Goal: Task Accomplishment & Management: Manage account settings

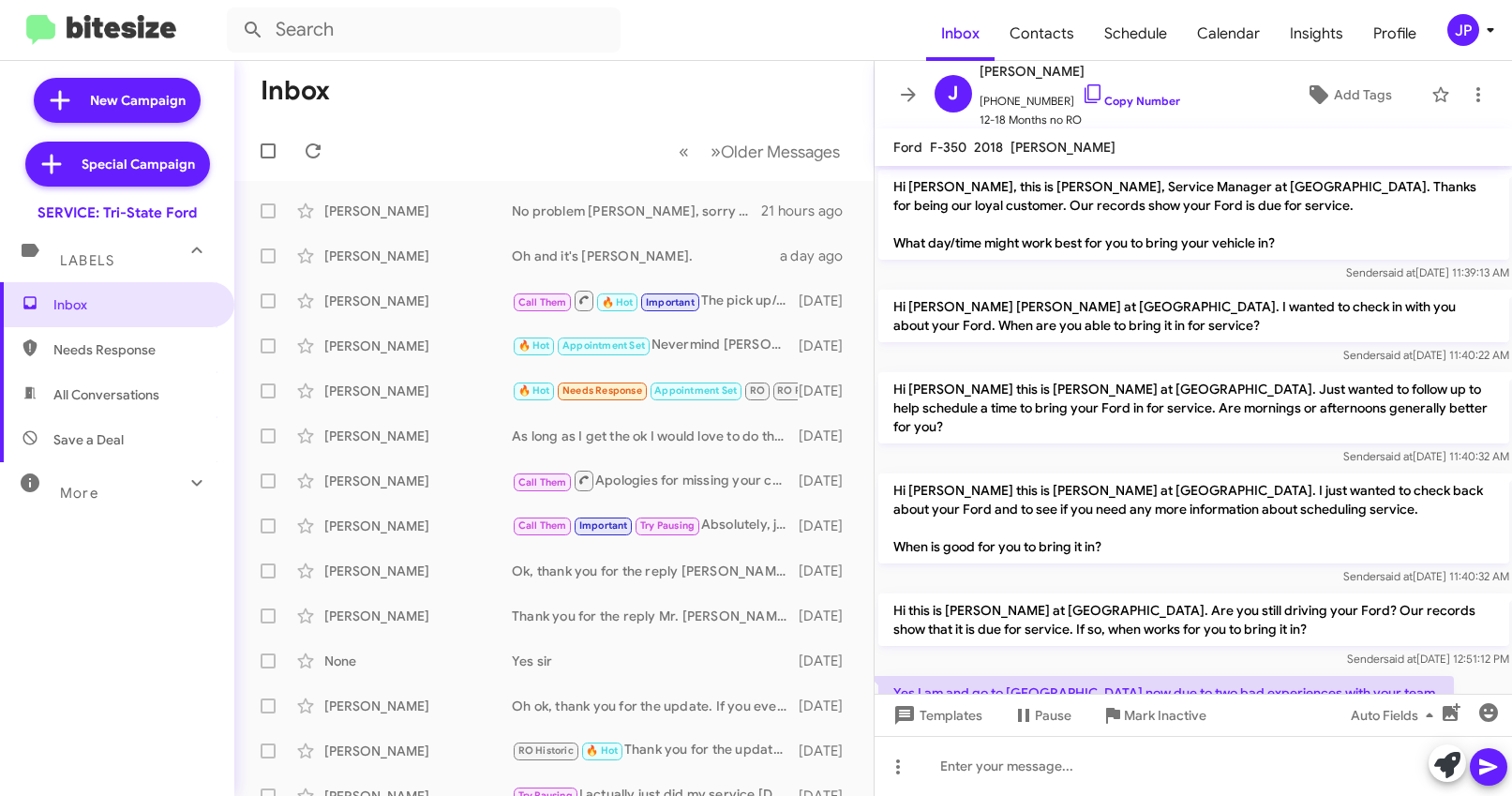
scroll to position [875, 0]
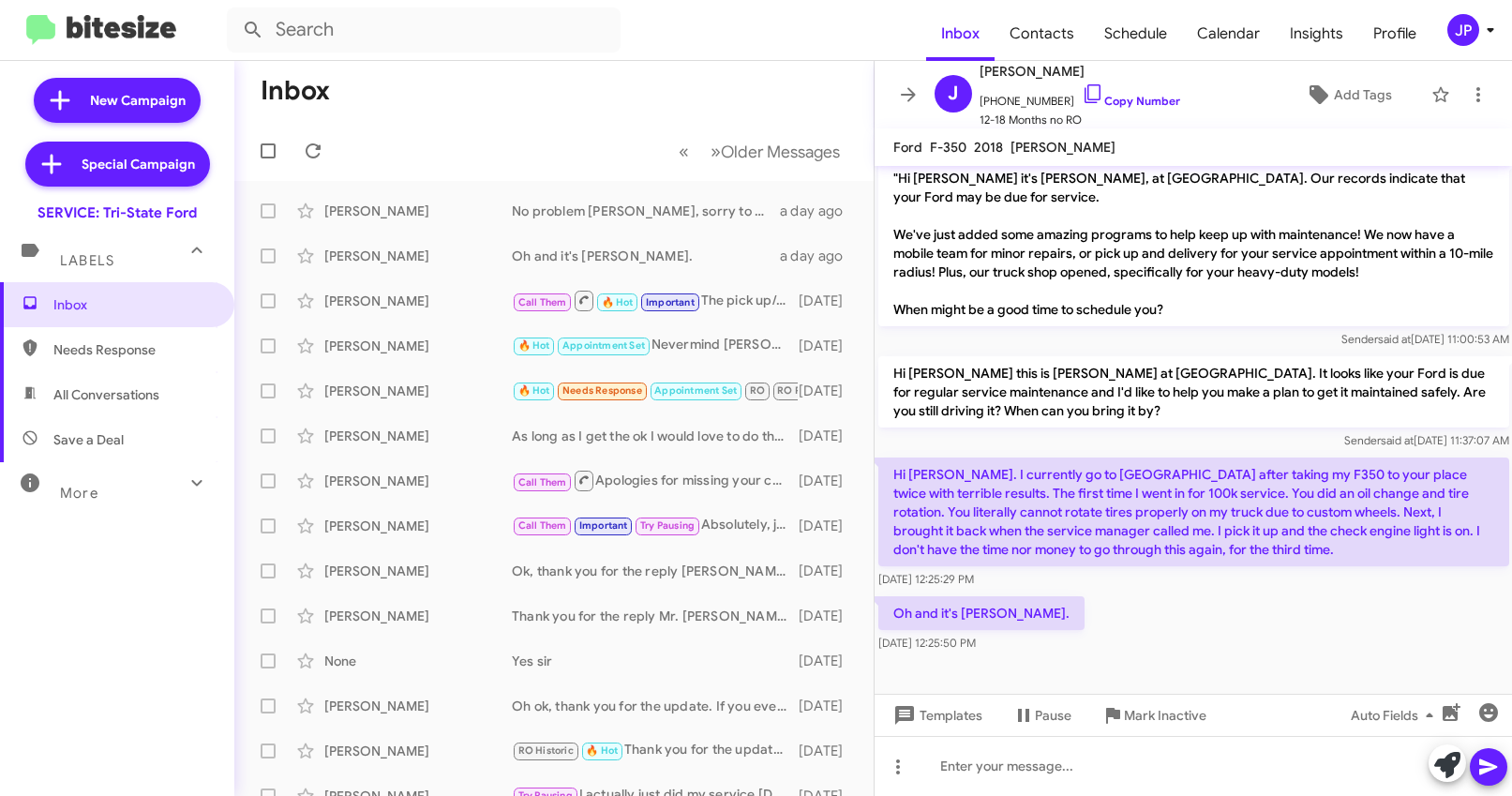
click at [1481, 39] on icon at bounding box center [1490, 29] width 22 height 22
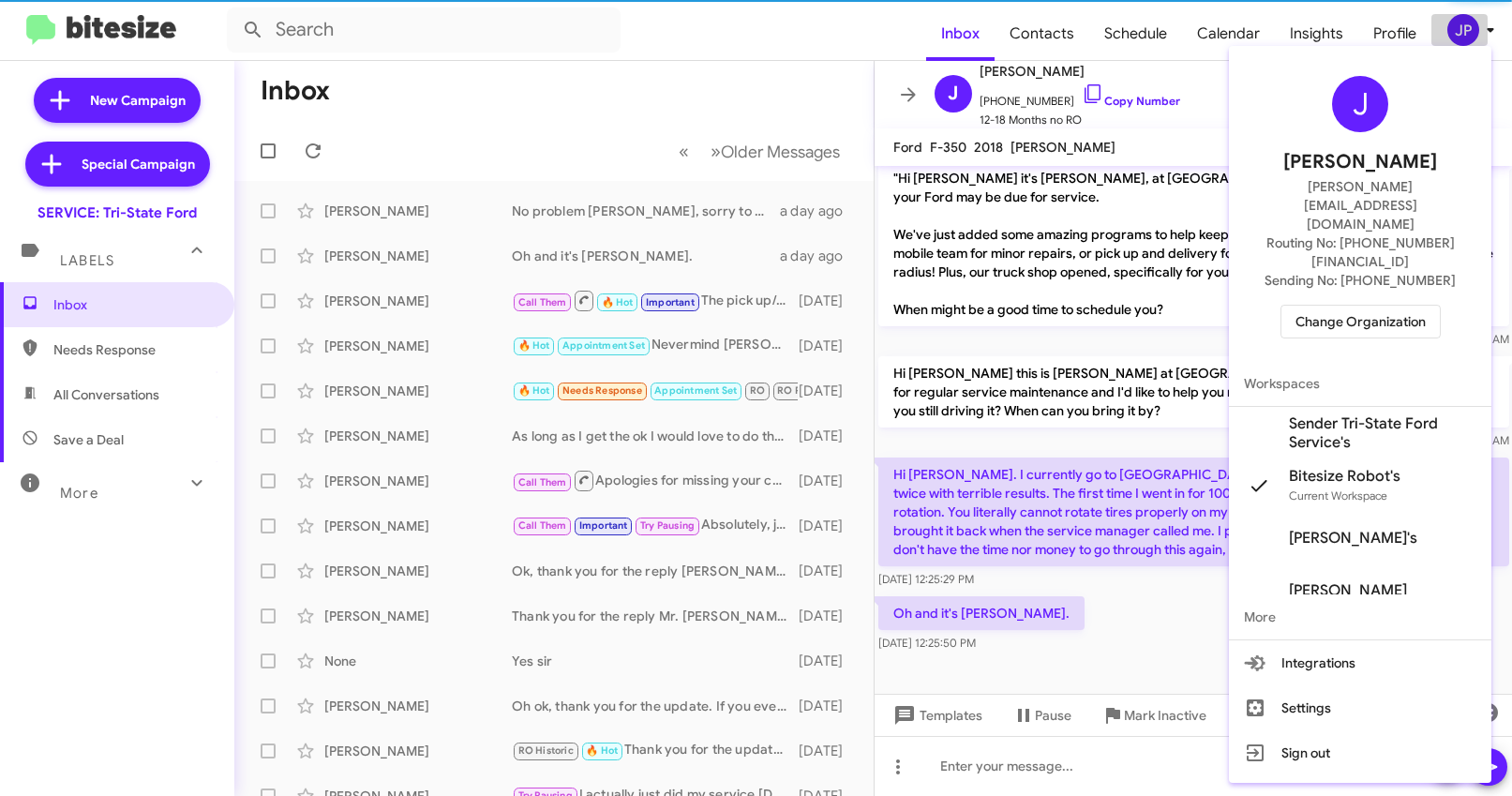
click at [1481, 39] on body "Inbox Contacts Schedule Calendar Insights Profile JP New Campaign Special Campa…" at bounding box center [756, 398] width 1512 height 796
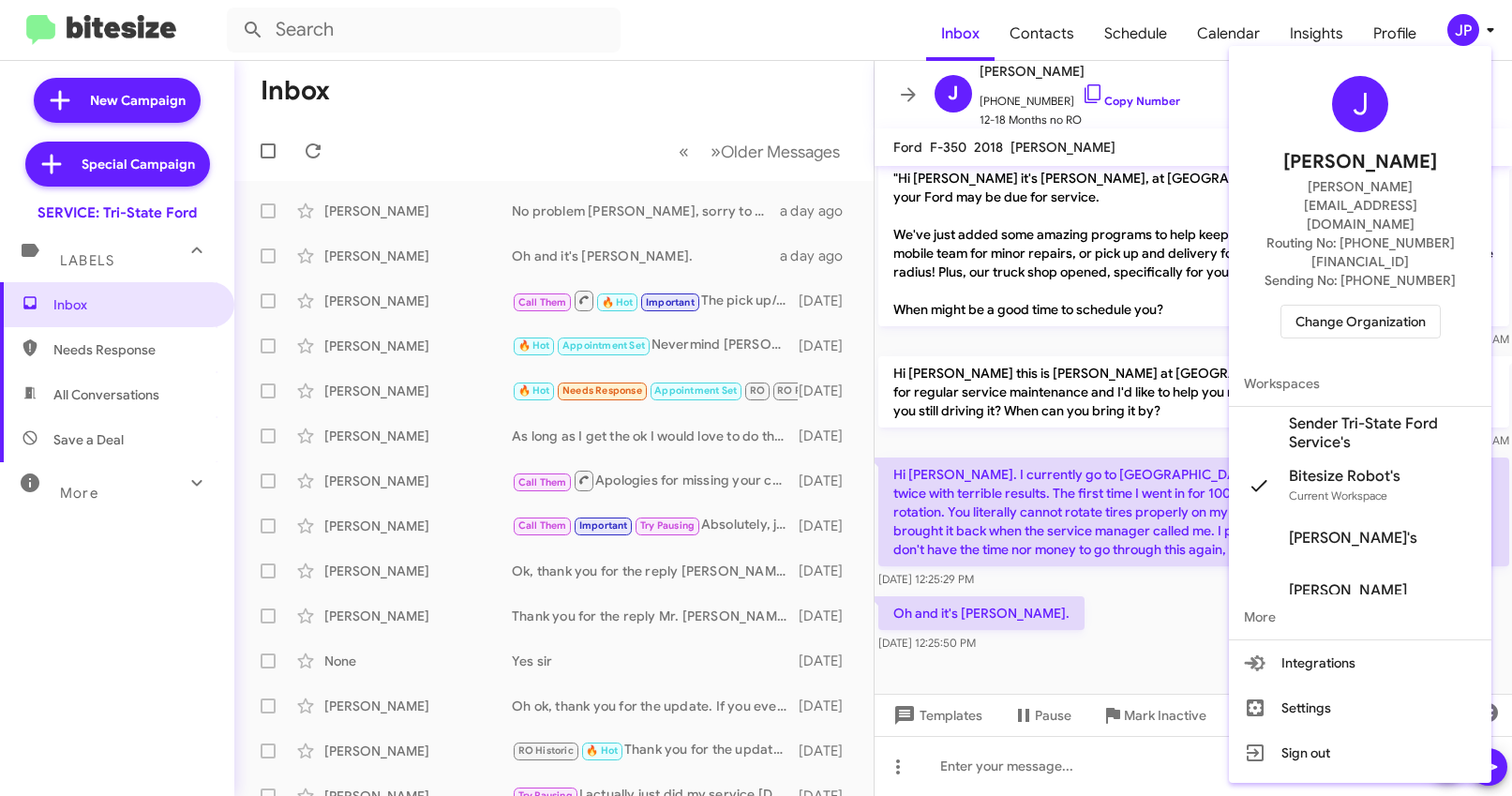
click at [1330, 305] on span "Change Organization" at bounding box center [1361, 321] width 130 height 32
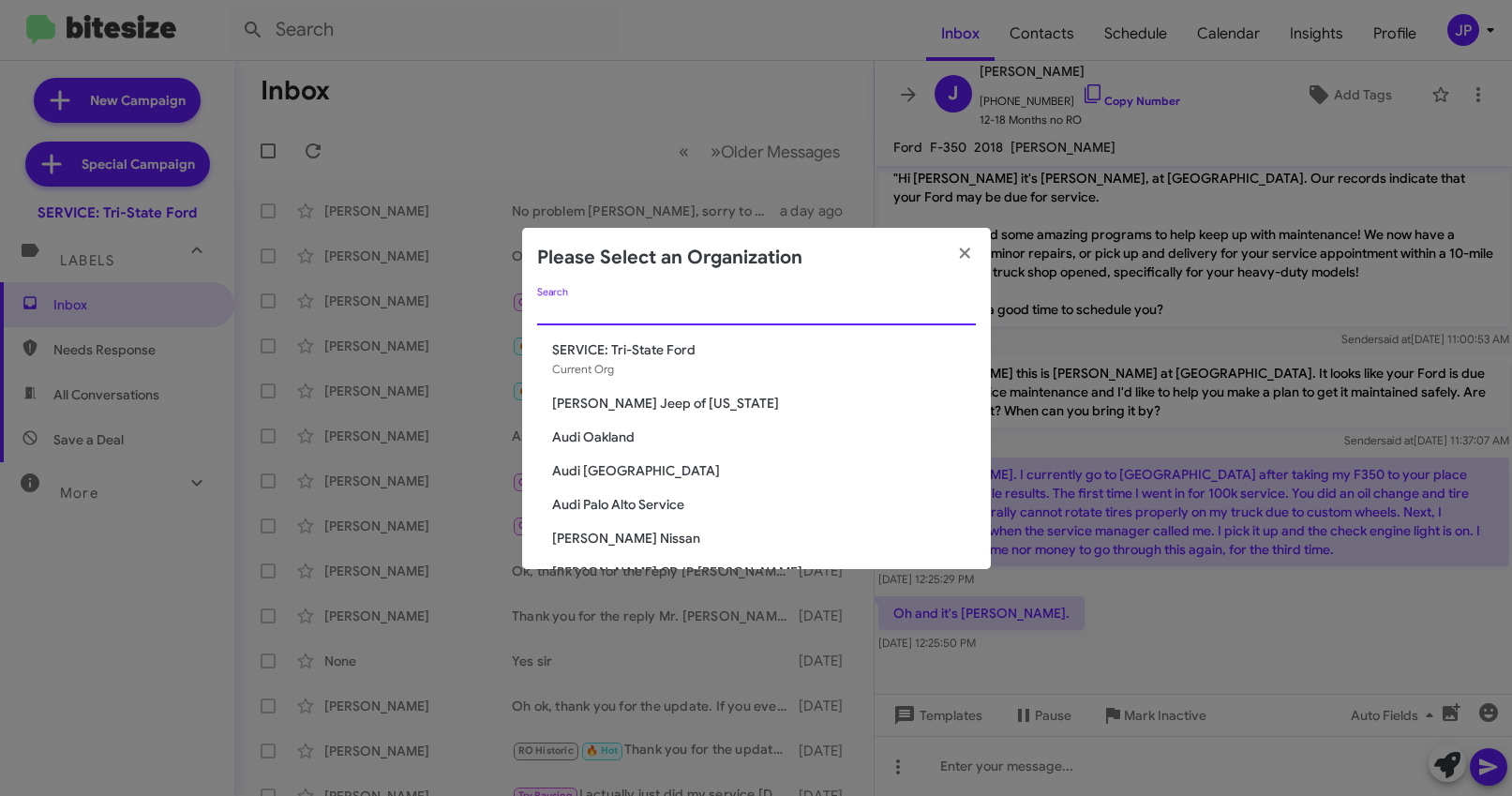
click at [649, 315] on input "Search" at bounding box center [756, 311] width 438 height 15
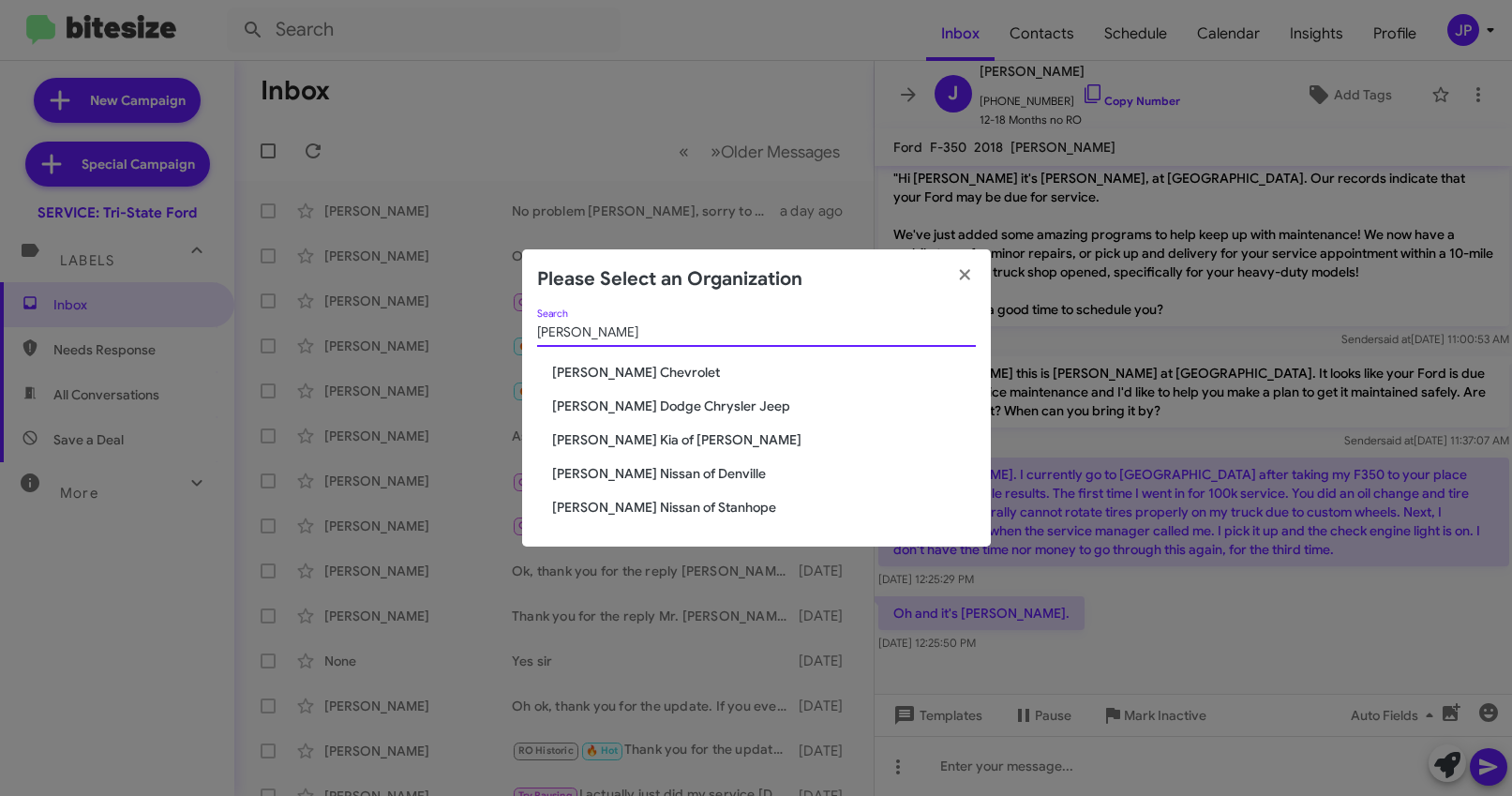
type input "[PERSON_NAME]"
click at [644, 476] on span "[PERSON_NAME] Nissan of Denville" at bounding box center [764, 473] width 424 height 18
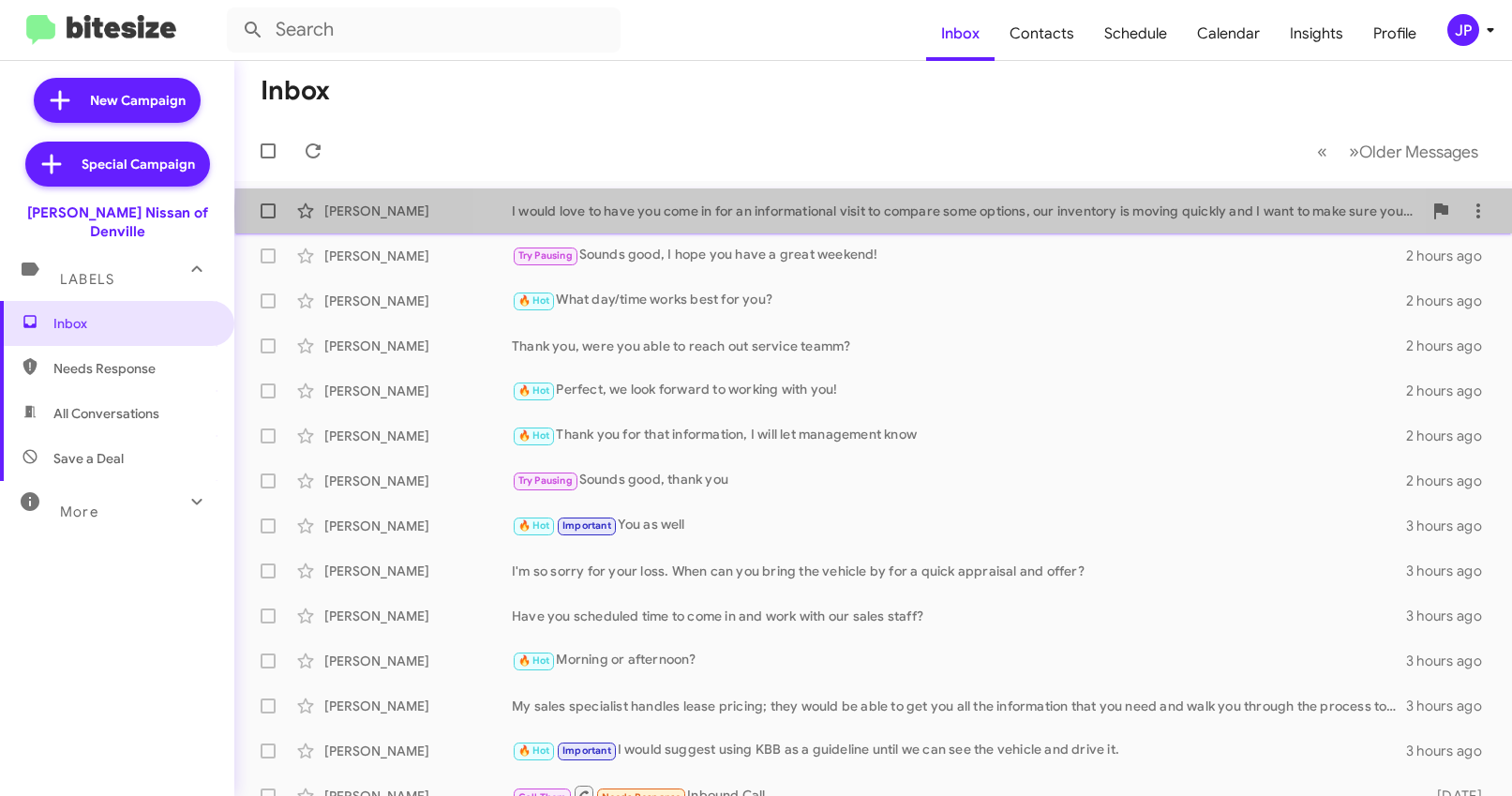
click at [953, 210] on div "I would love to have you come in for an informational visit to compare some opt…" at bounding box center [967, 210] width 911 height 18
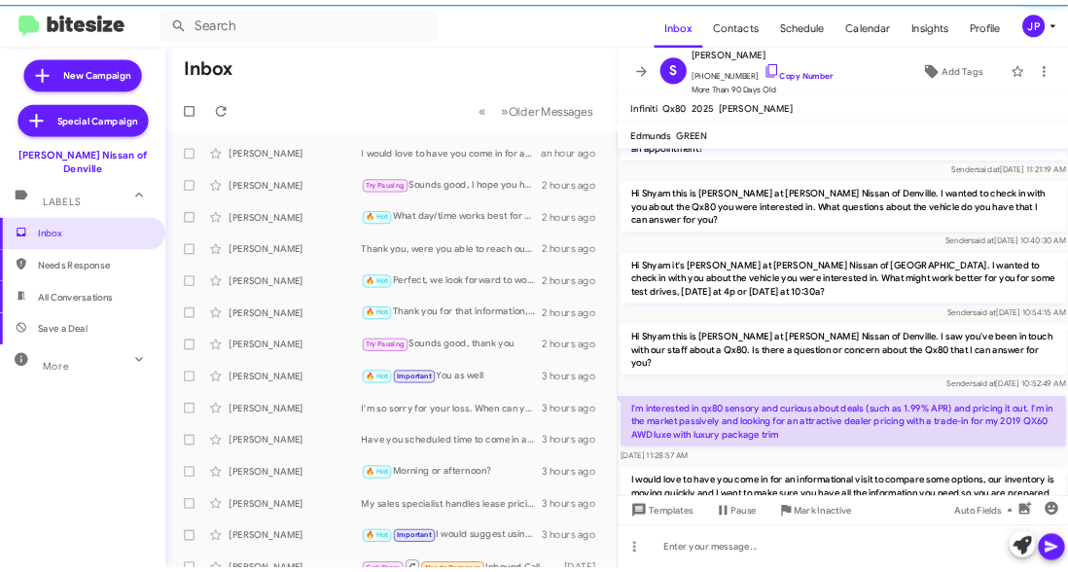
scroll to position [1826, 0]
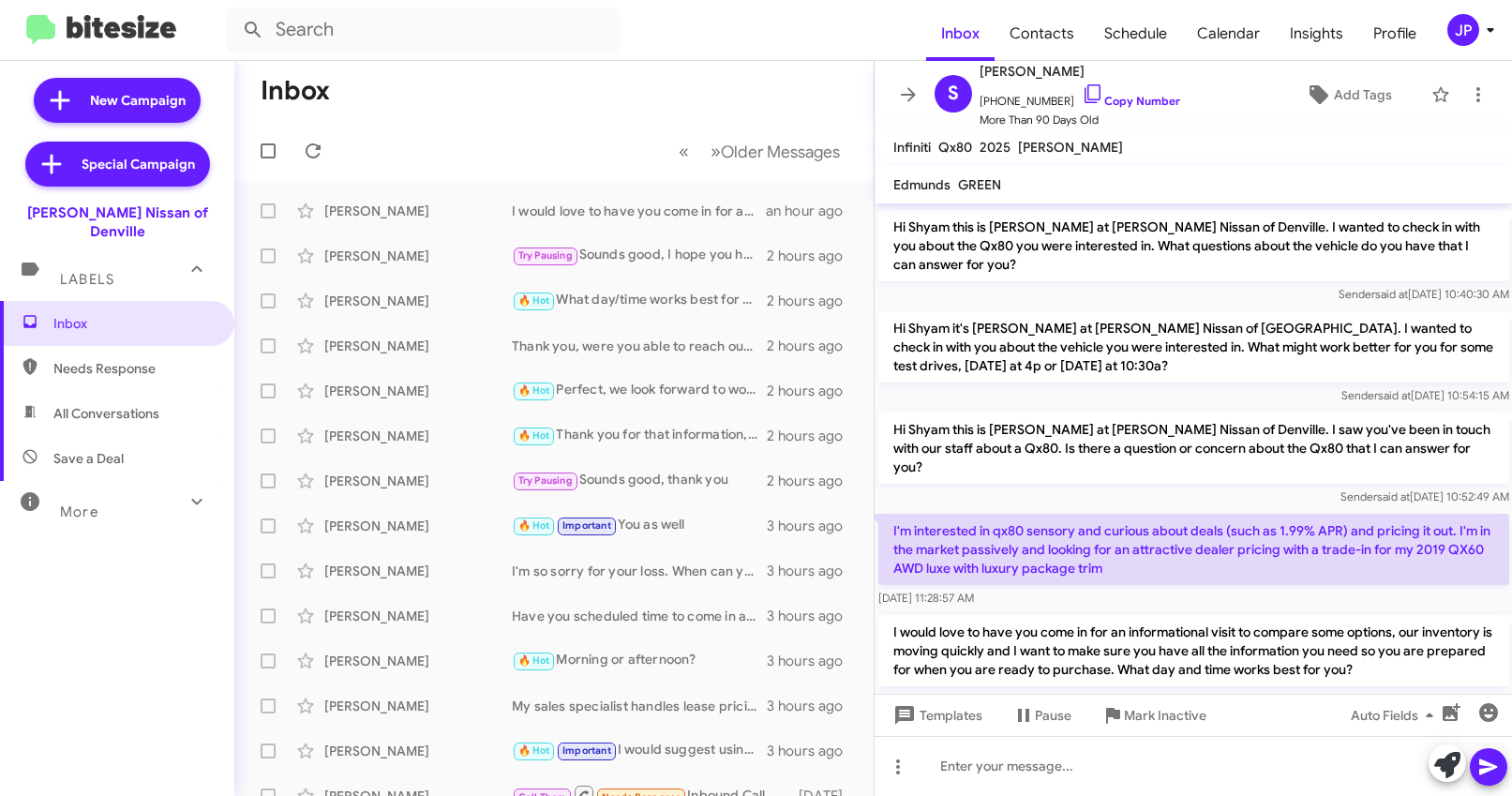
click at [1477, 40] on span "JP" at bounding box center [1474, 30] width 56 height 32
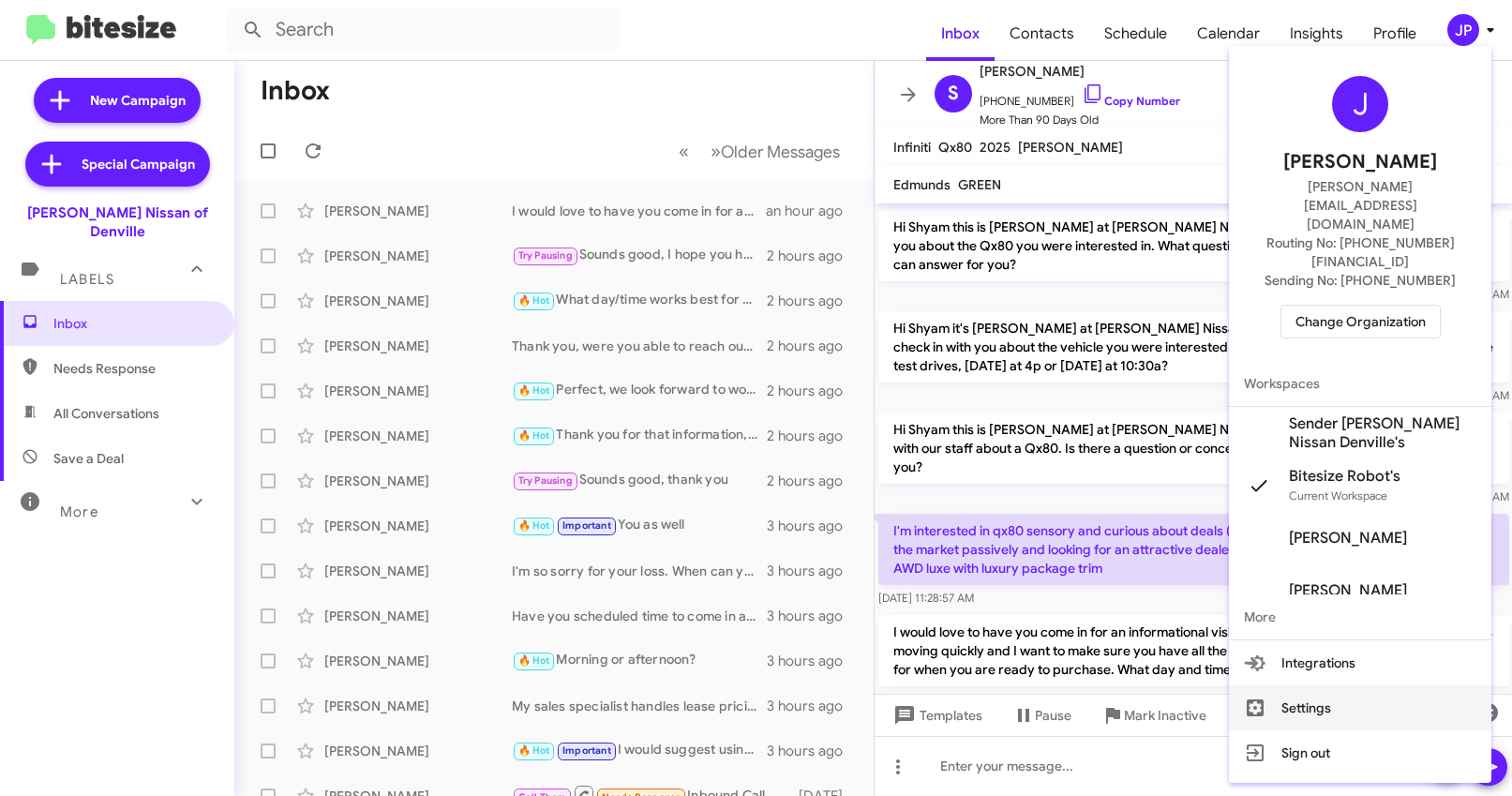
click at [1340, 685] on button "Settings" at bounding box center [1361, 707] width 262 height 45
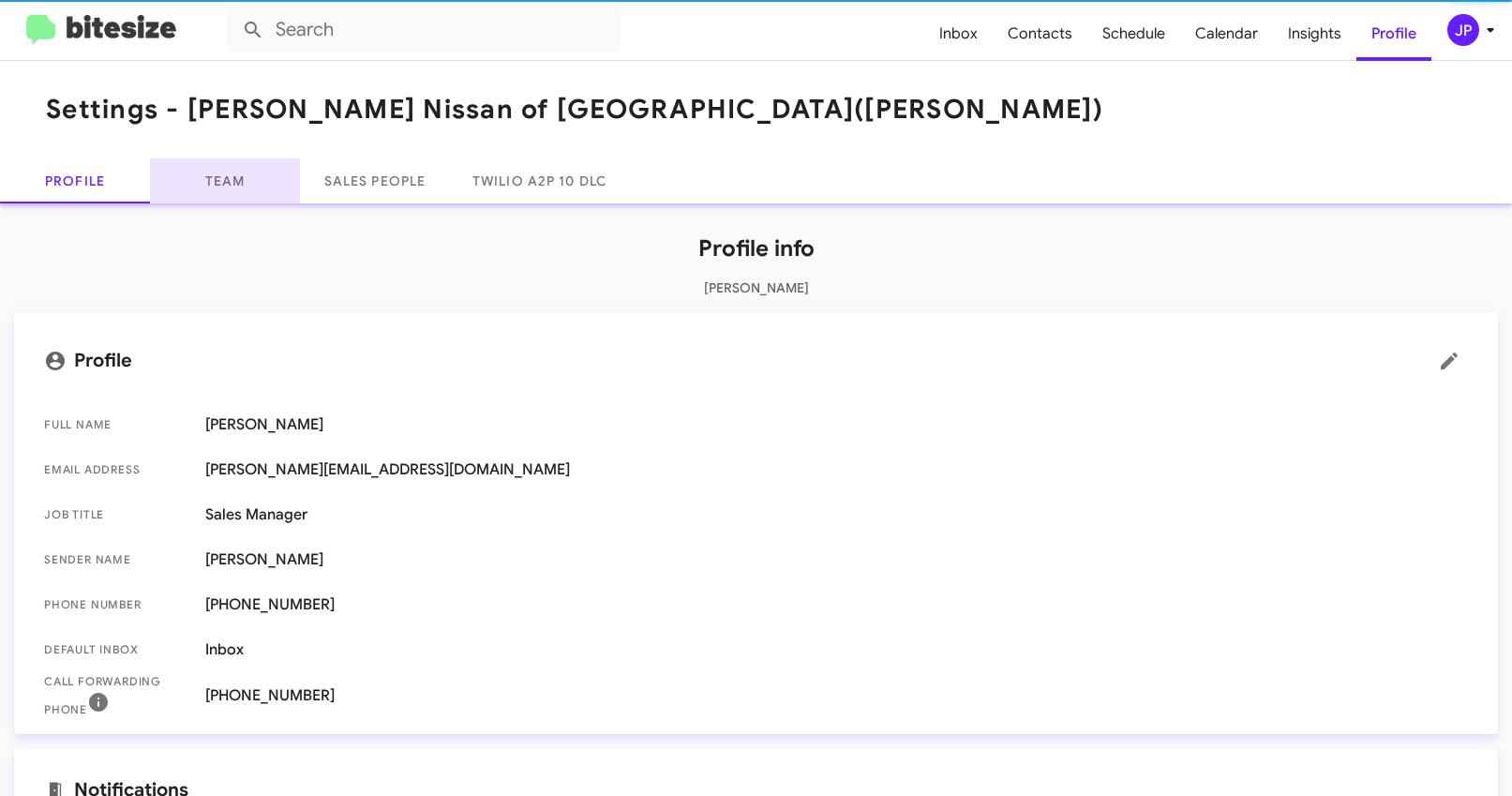
click at [246, 189] on link "Team" at bounding box center [225, 180] width 150 height 45
